Goal: Find specific page/section: Find specific page/section

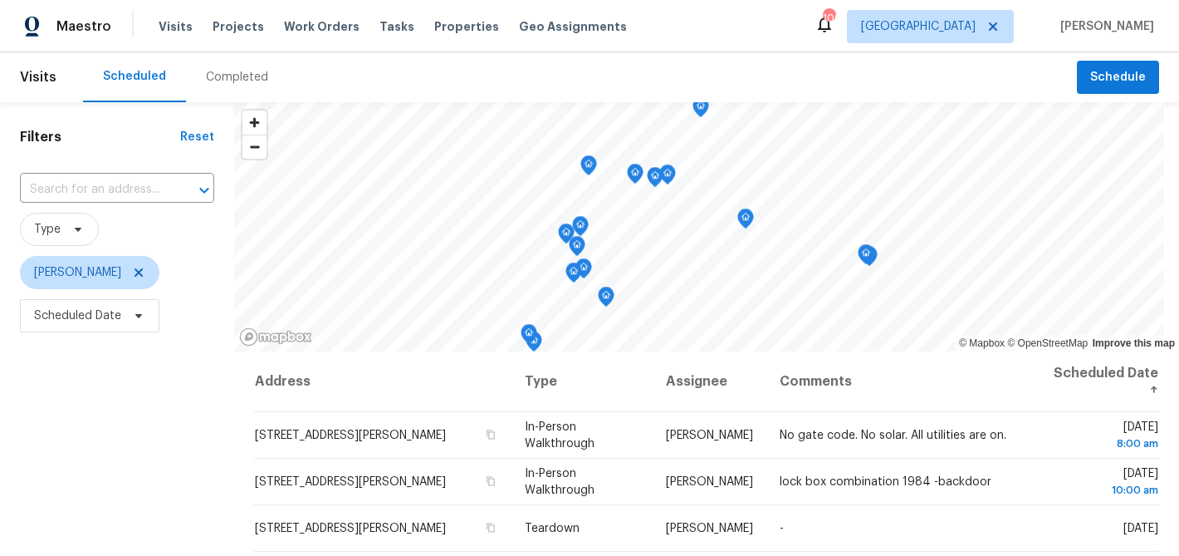
scroll to position [21, 0]
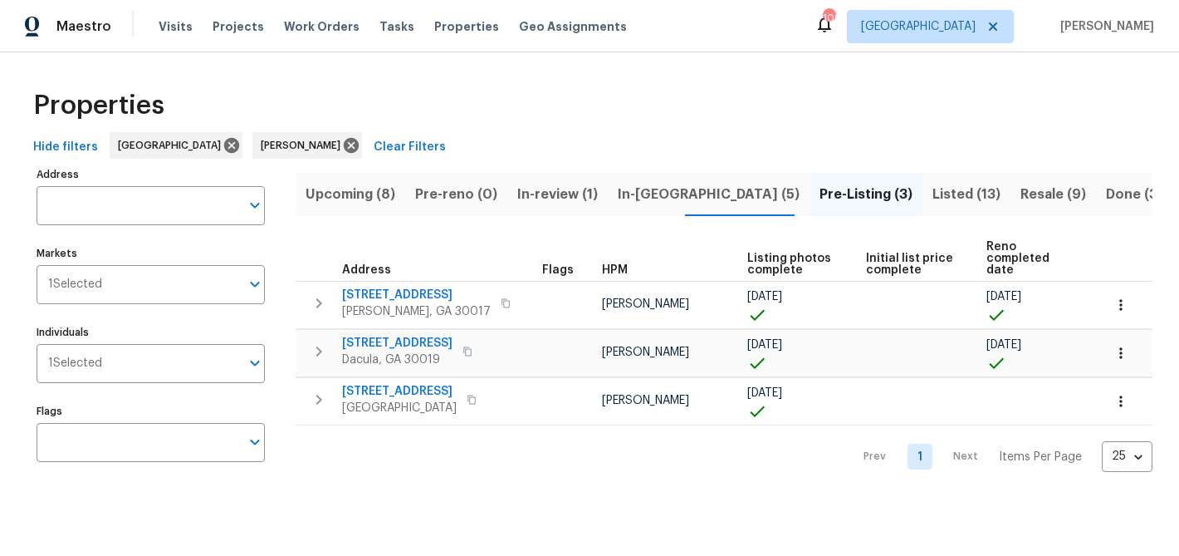
click at [634, 191] on span "In-[GEOGRAPHIC_DATA] (5)" at bounding box center [709, 194] width 182 height 23
